Goal: Transaction & Acquisition: Book appointment/travel/reservation

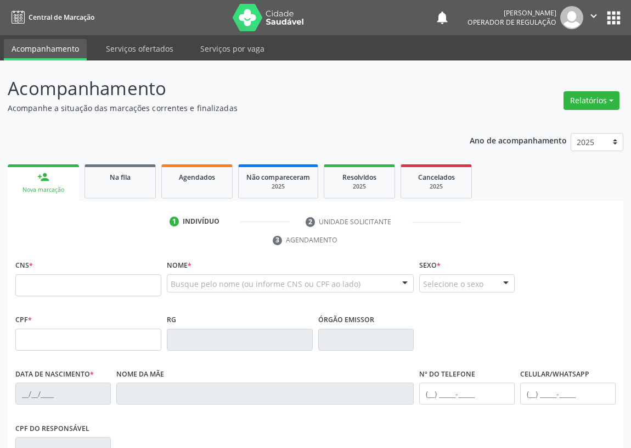
click at [48, 282] on input "text" at bounding box center [88, 285] width 146 height 22
type input "700 8079 6446 2390"
type input "424.521.984-04"
type input "[DATE]"
type input "[PERSON_NAME]"
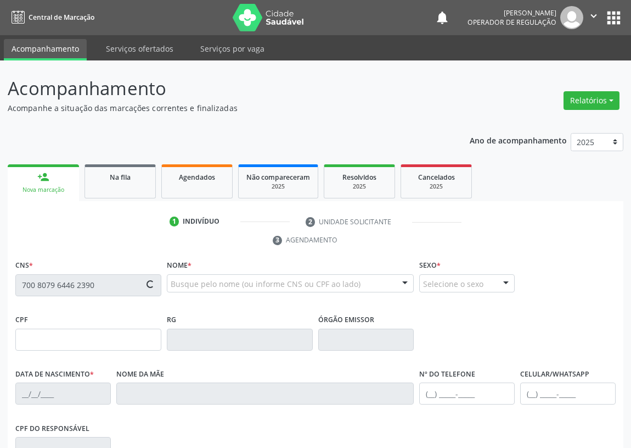
type input "[PHONE_NUMBER]"
type input "110.580.984-62"
type input "1237"
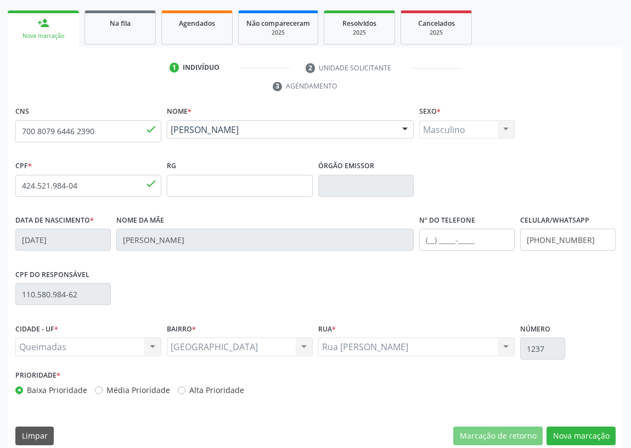
scroll to position [165, 0]
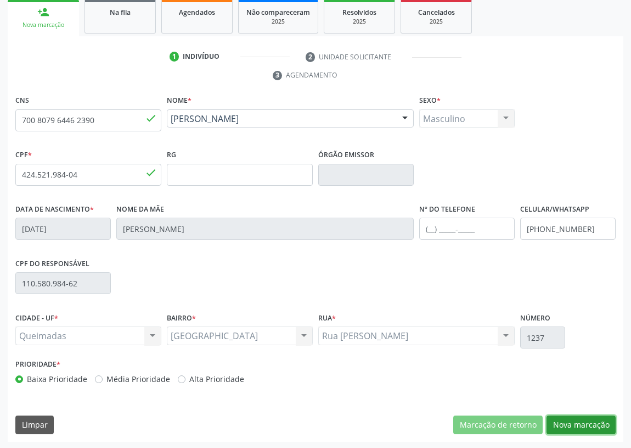
click at [580, 420] on button "Nova marcação" at bounding box center [581, 424] width 69 height 19
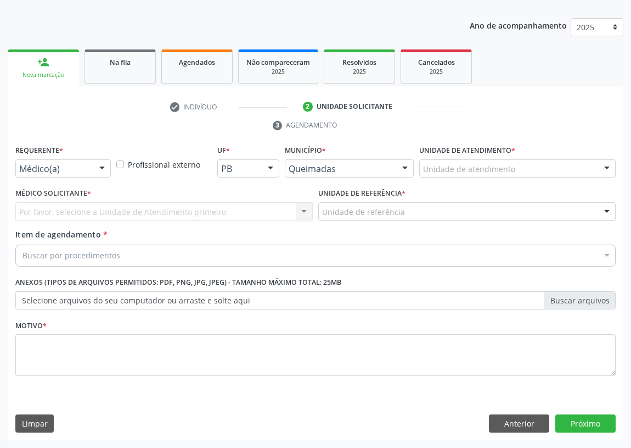
scroll to position [114, 0]
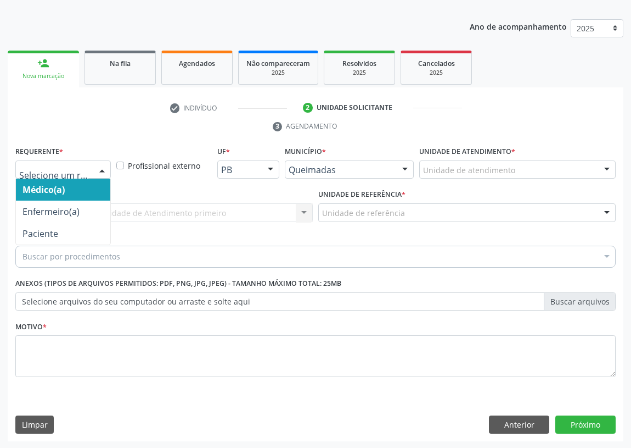
click at [99, 164] on div at bounding box center [102, 170] width 16 height 19
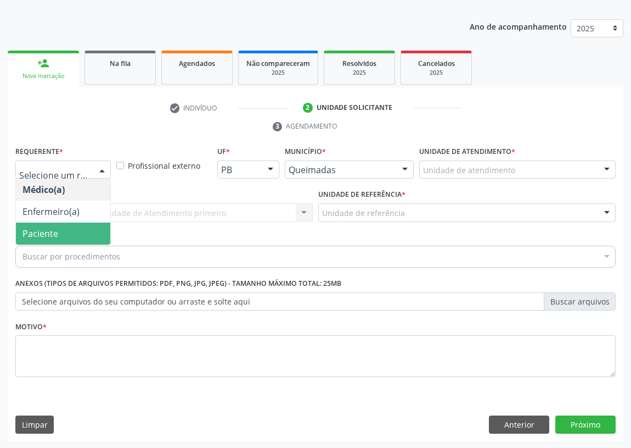
drag, startPoint x: 102, startPoint y: 236, endPoint x: 179, endPoint y: 209, distance: 82.1
click at [104, 233] on span "Paciente" at bounding box center [63, 233] width 94 height 22
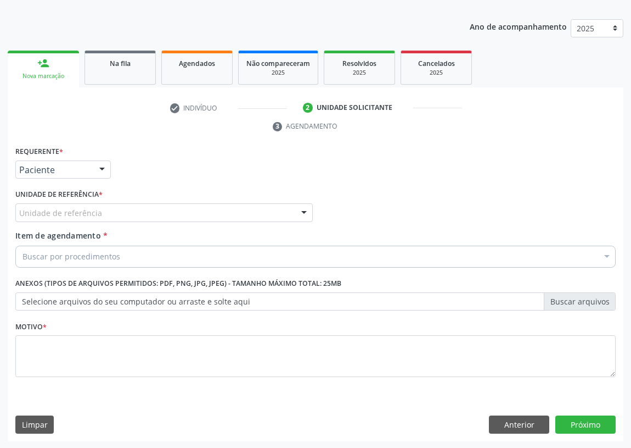
click at [279, 209] on div "Unidade de referência" at bounding box center [164, 212] width 298 height 19
click at [530, 421] on button "Anterior" at bounding box center [519, 424] width 60 height 19
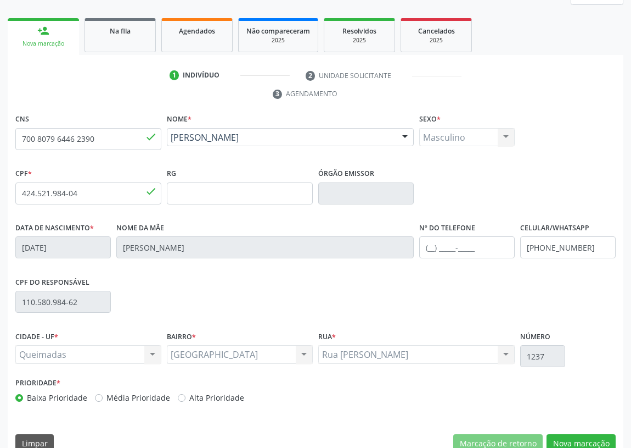
scroll to position [165, 0]
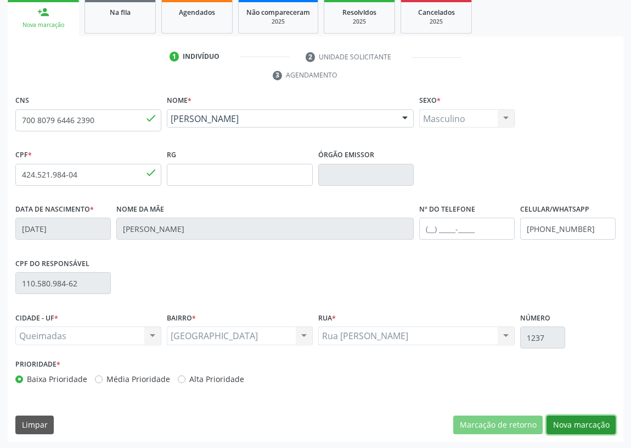
click at [587, 416] on button "Nova marcação" at bounding box center [581, 424] width 69 height 19
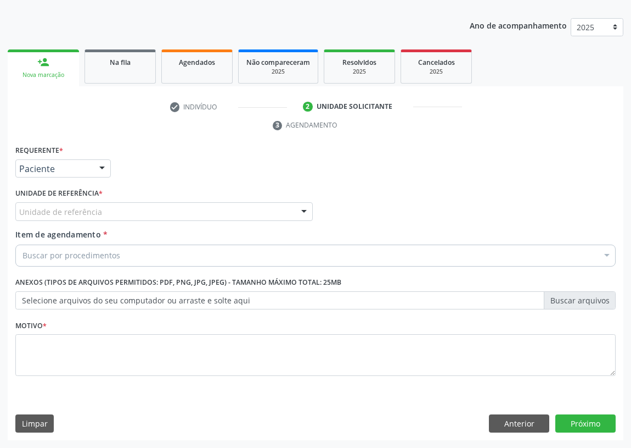
scroll to position [114, 0]
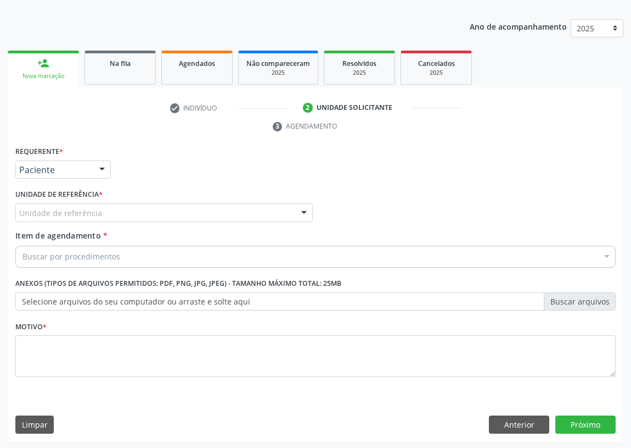
click at [305, 210] on div at bounding box center [304, 213] width 16 height 19
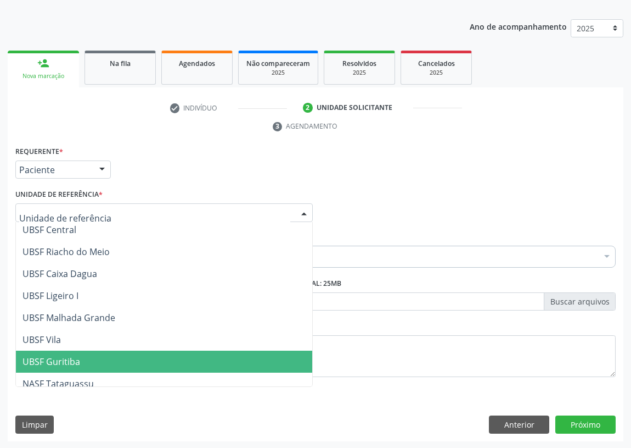
scroll to position [275, 0]
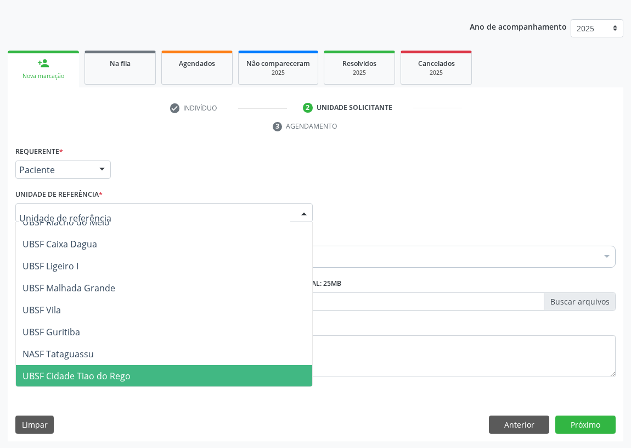
click at [58, 372] on span "UBSF Cidade Tiao do Rego" at bounding box center [77, 376] width 108 height 12
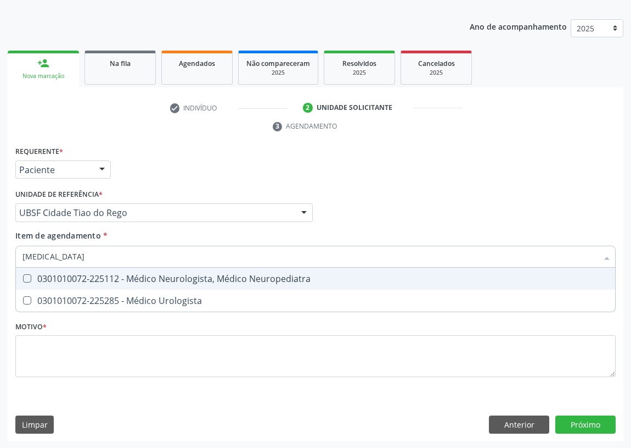
type input "UROLOGISTA"
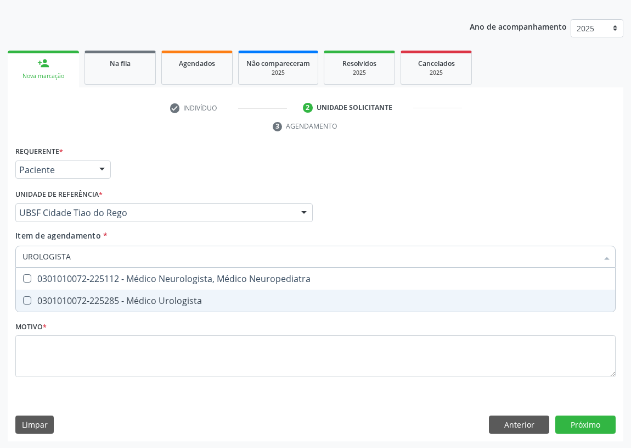
drag, startPoint x: 26, startPoint y: 297, endPoint x: 29, endPoint y: 353, distance: 56.7
click at [26, 298] on Urologista at bounding box center [27, 300] width 8 height 8
click at [23, 298] on Urologista "checkbox" at bounding box center [19, 300] width 7 height 7
checkbox Urologista "true"
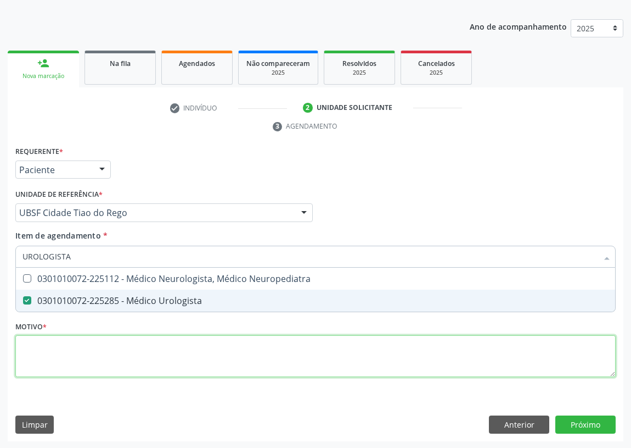
click at [33, 360] on div "Requerente * Paciente Médico(a) Enfermeiro(a) Paciente Nenhum resultado encontr…" at bounding box center [315, 267] width 601 height 249
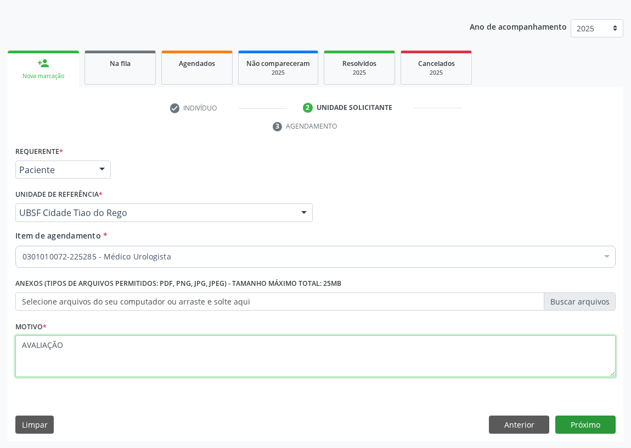
type textarea "AVALIAÇÃO"
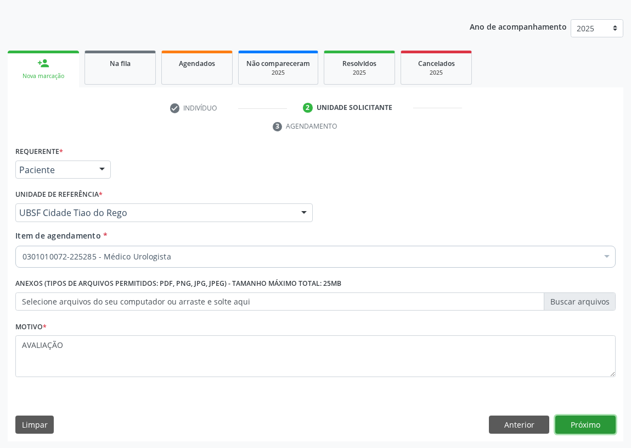
click at [575, 423] on button "Próximo" at bounding box center [586, 424] width 60 height 19
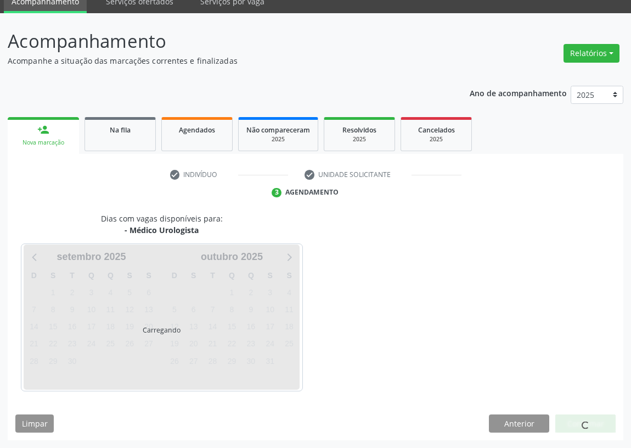
scroll to position [46, 0]
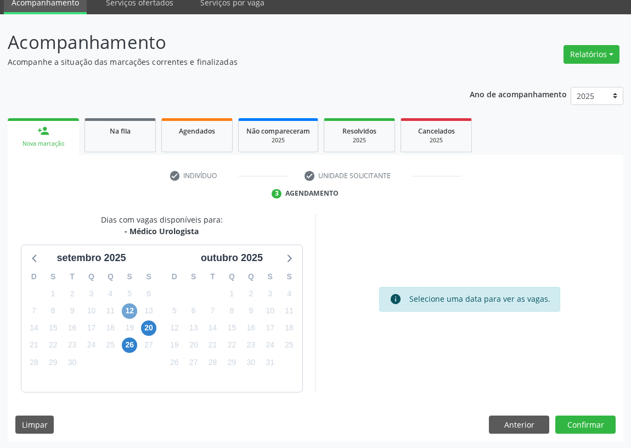
click at [127, 309] on span "12" at bounding box center [129, 310] width 15 height 15
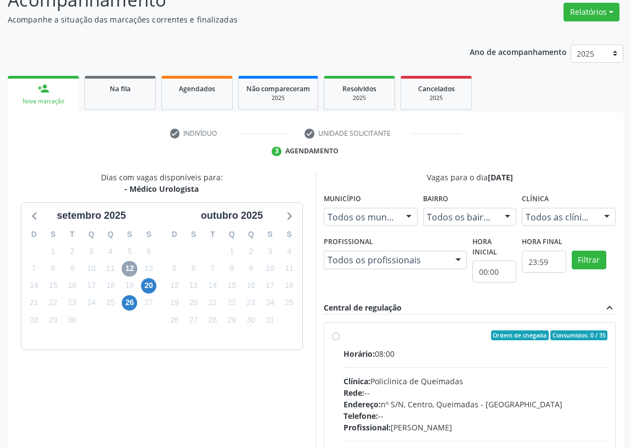
scroll to position [196, 0]
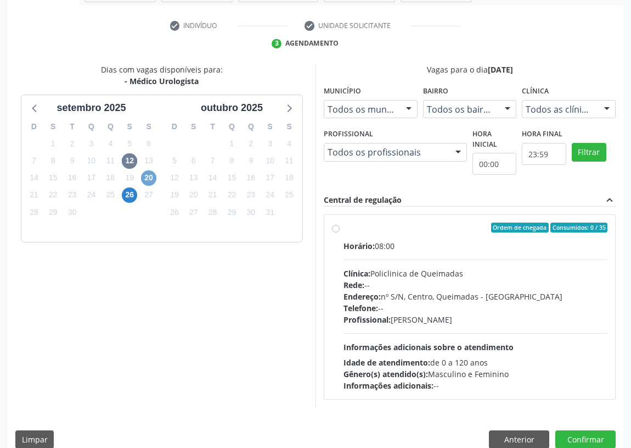
click at [153, 178] on span "20" at bounding box center [148, 177] width 15 height 15
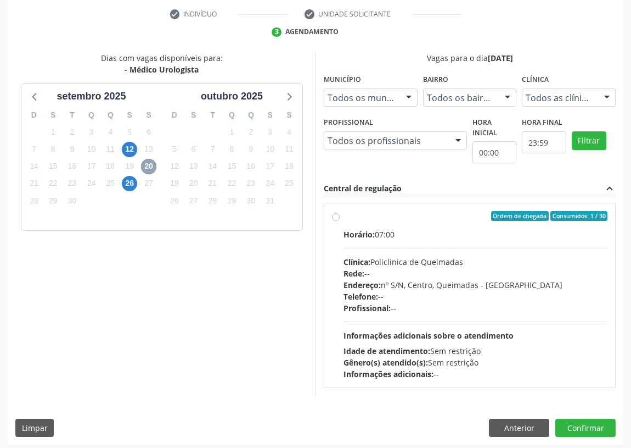
scroll to position [211, 0]
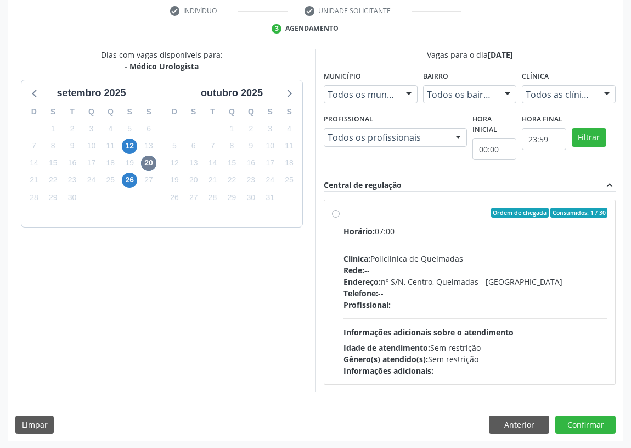
click at [344, 212] on label "Ordem de chegada Consumidos: 1 / 30 Horário: 07:00 Clínica: Policlinica de Quei…" at bounding box center [476, 292] width 264 height 169
click at [335, 212] on input "Ordem de chegada Consumidos: 1 / 30 Horário: 07:00 Clínica: Policlinica de Quei…" at bounding box center [336, 213] width 8 height 10
radio input "true"
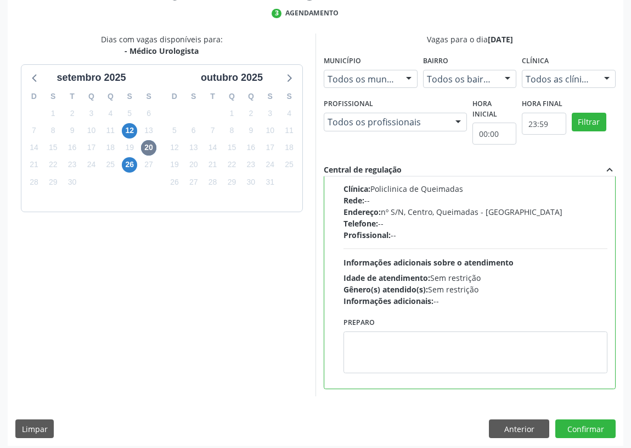
scroll to position [231, 0]
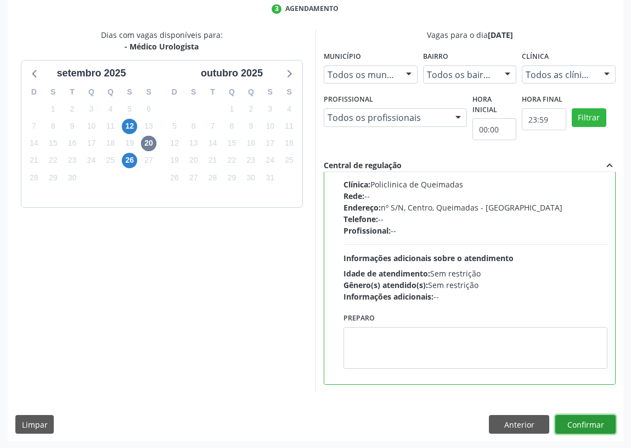
click at [583, 422] on button "Confirmar" at bounding box center [586, 424] width 60 height 19
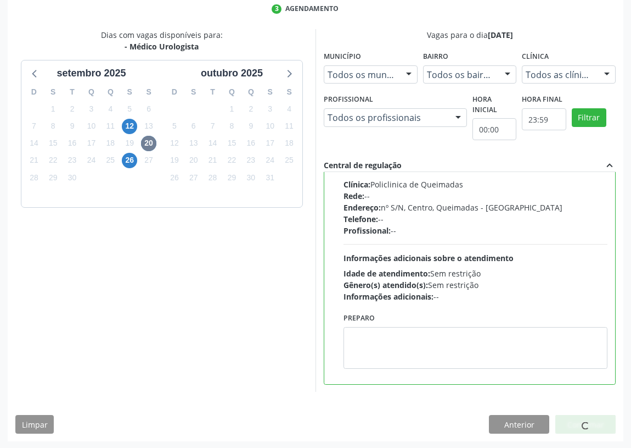
scroll to position [0, 0]
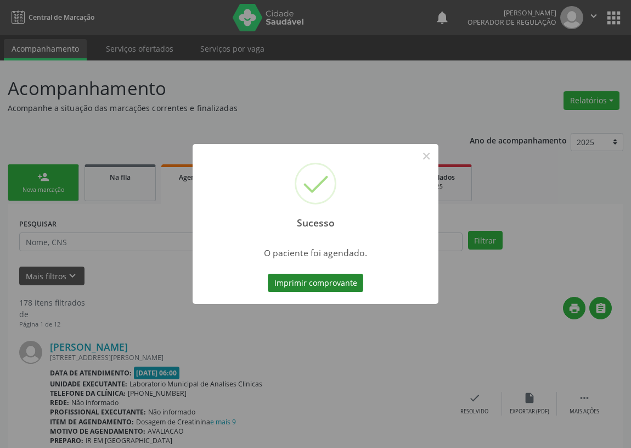
click at [313, 279] on button "Imprimir comprovante" at bounding box center [316, 282] width 96 height 19
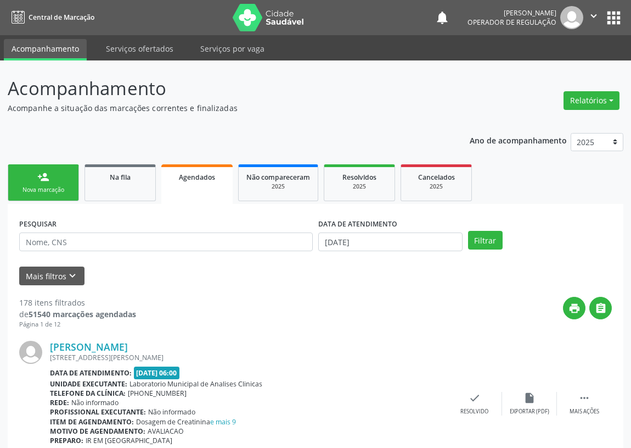
click at [42, 180] on div "person_add" at bounding box center [43, 177] width 12 height 12
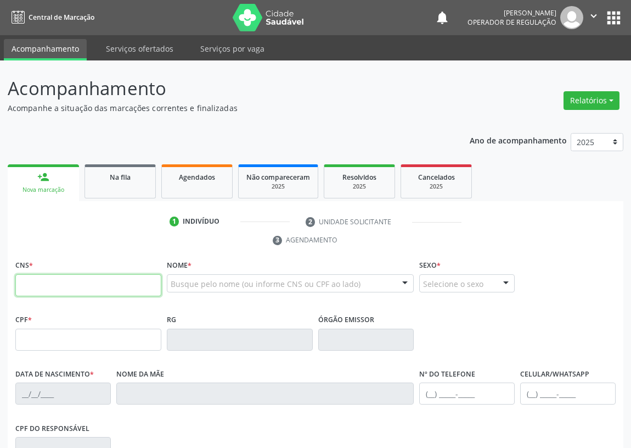
click at [25, 282] on input "text" at bounding box center [88, 285] width 146 height 22
type input "709 0038 1781 1010"
type input "708.712.034-48"
type input "[DATE]"
type input "[PERSON_NAME]"
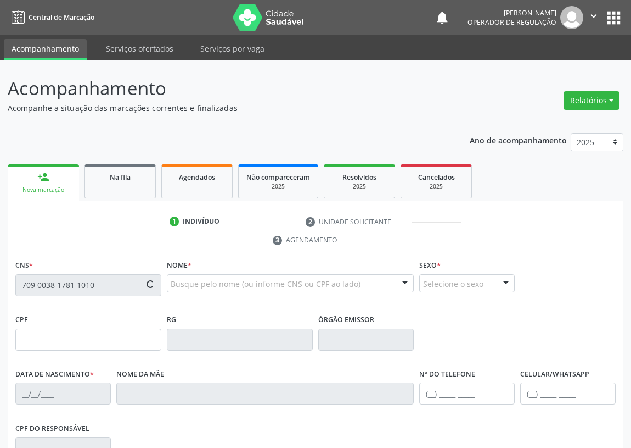
type input "[PHONE_NUMBER]"
type input "426"
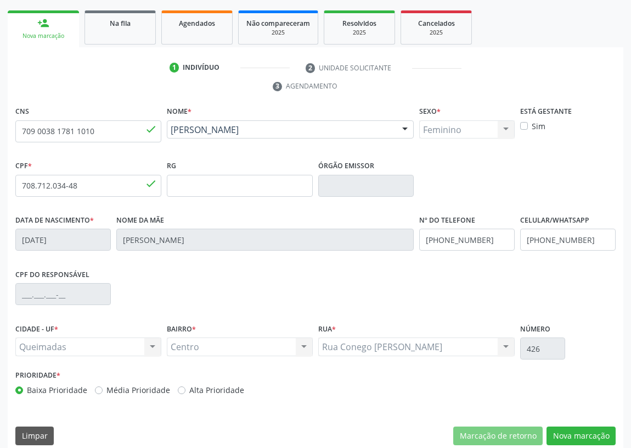
scroll to position [165, 0]
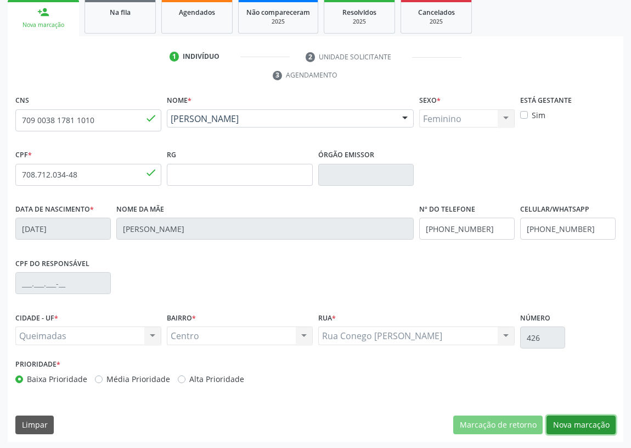
click at [590, 428] on button "Nova marcação" at bounding box center [581, 424] width 69 height 19
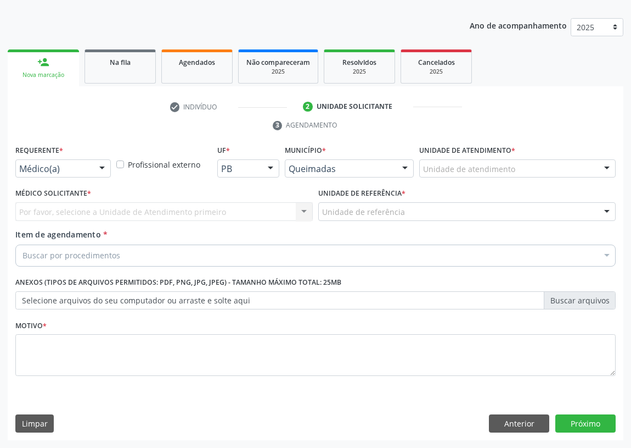
scroll to position [114, 0]
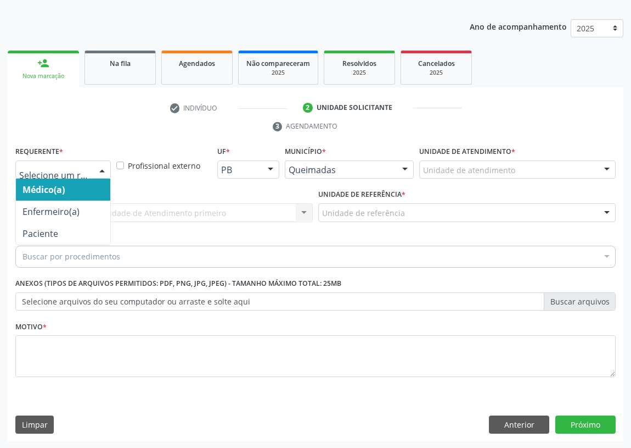
drag, startPoint x: 106, startPoint y: 162, endPoint x: 97, endPoint y: 248, distance: 86.1
click at [106, 163] on div at bounding box center [102, 170] width 16 height 19
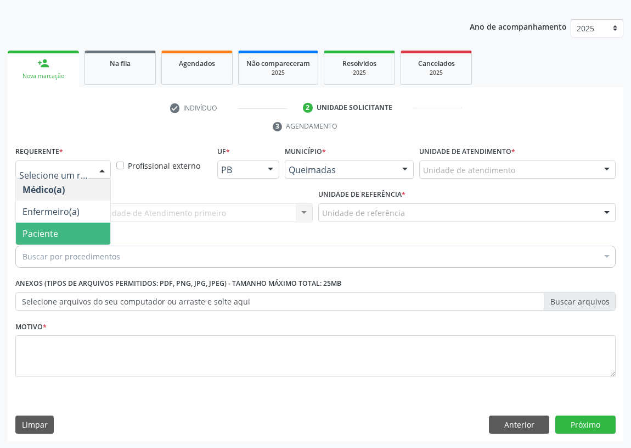
click at [105, 236] on span "Paciente" at bounding box center [63, 233] width 94 height 22
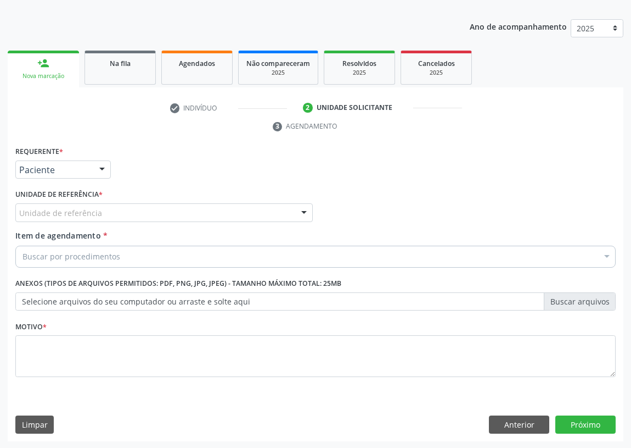
click at [302, 210] on div at bounding box center [304, 213] width 16 height 19
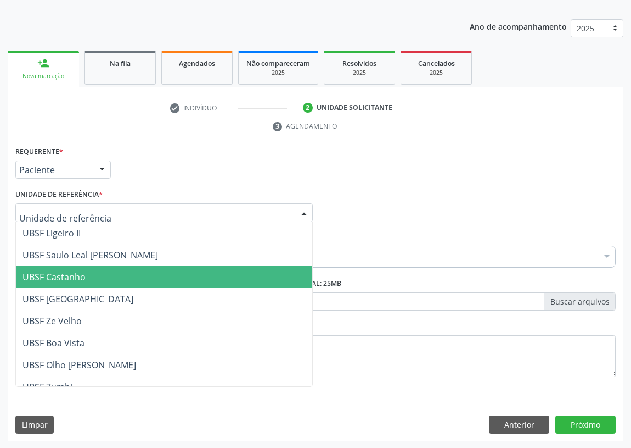
drag, startPoint x: 89, startPoint y: 274, endPoint x: 0, endPoint y: 249, distance: 92.3
click at [87, 273] on span "UBSF Castanho" at bounding box center [164, 277] width 297 height 22
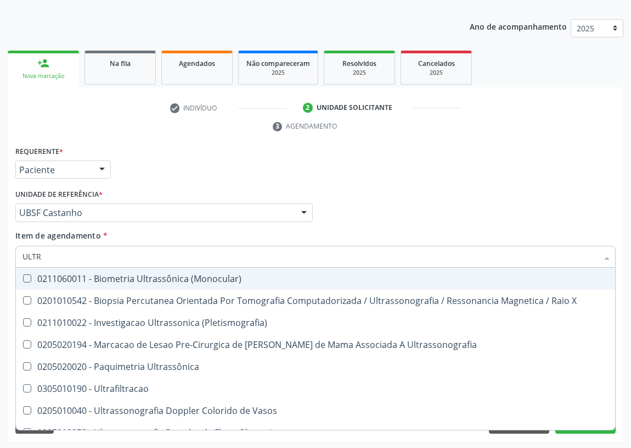
type input "ULTRA"
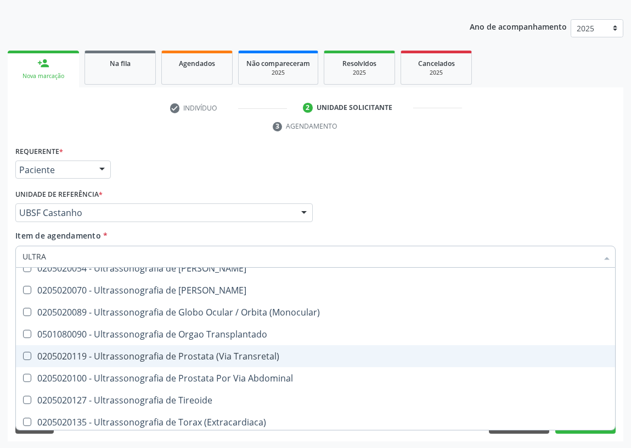
scroll to position [365, 0]
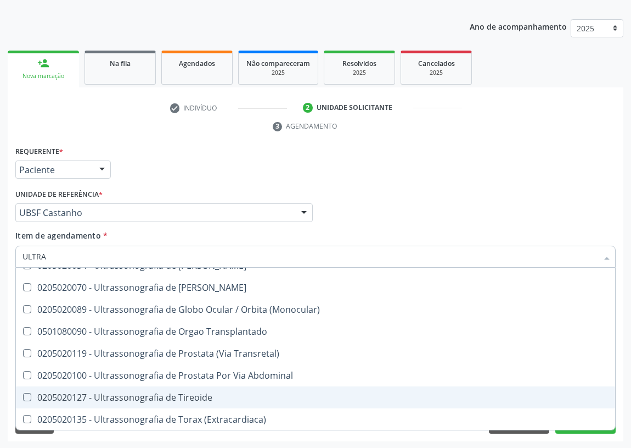
click at [189, 397] on div "0205020127 - Ultrassonografia de Tireoide" at bounding box center [316, 397] width 586 height 9
checkbox Tireoide "true"
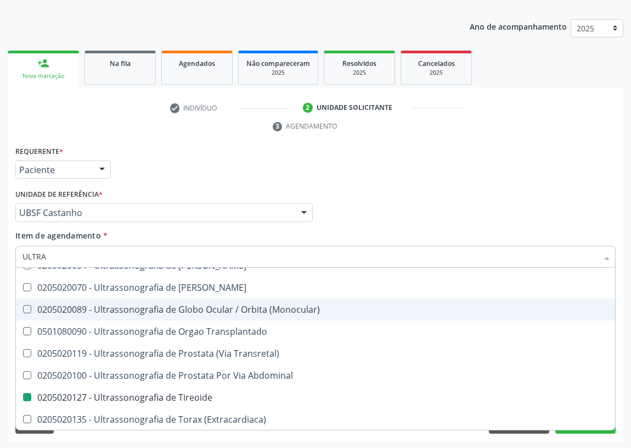
click at [372, 171] on div "Requerente * Paciente Médico(a) Enfermeiro(a) Paciente Nenhum resultado encontr…" at bounding box center [316, 164] width 606 height 43
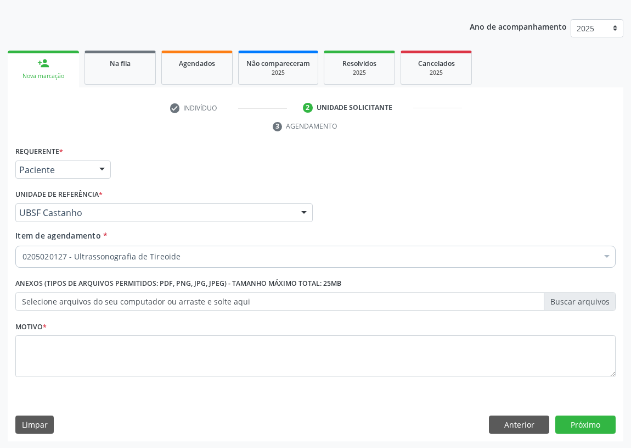
scroll to position [0, 0]
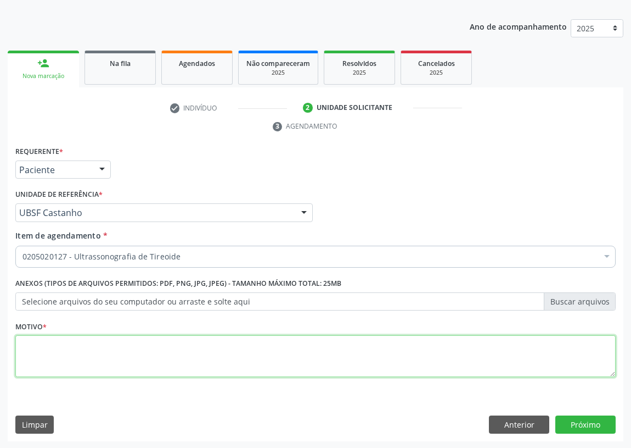
click at [54, 365] on textarea at bounding box center [315, 356] width 601 height 42
type textarea "AVALIAÇÃO"
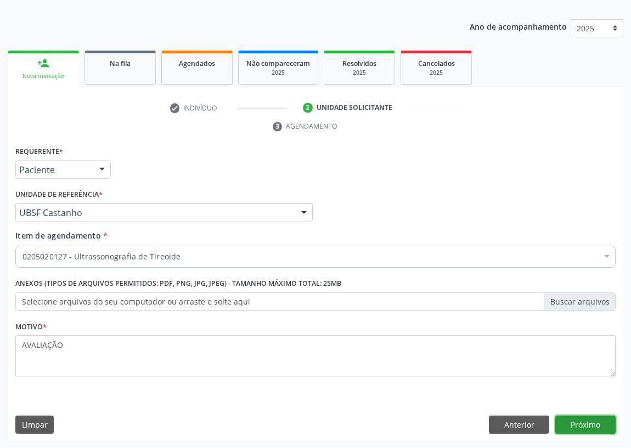
click at [578, 416] on button "Próximo" at bounding box center [586, 424] width 60 height 19
